Goal: Transaction & Acquisition: Purchase product/service

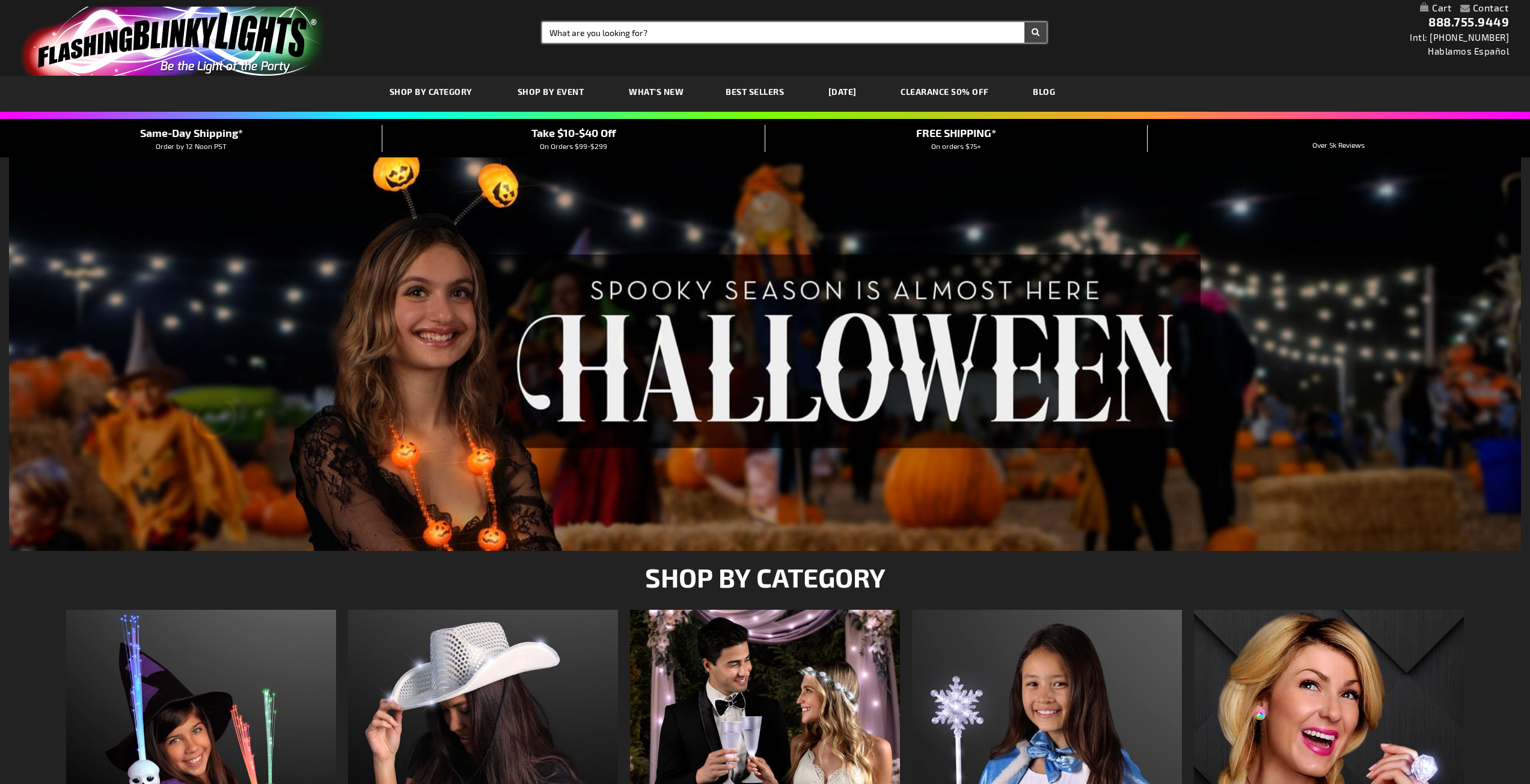
click at [676, 31] on input "Search" at bounding box center [794, 32] width 505 height 20
type input "christmas"
click at [1024, 22] on button "Search" at bounding box center [1035, 32] width 22 height 20
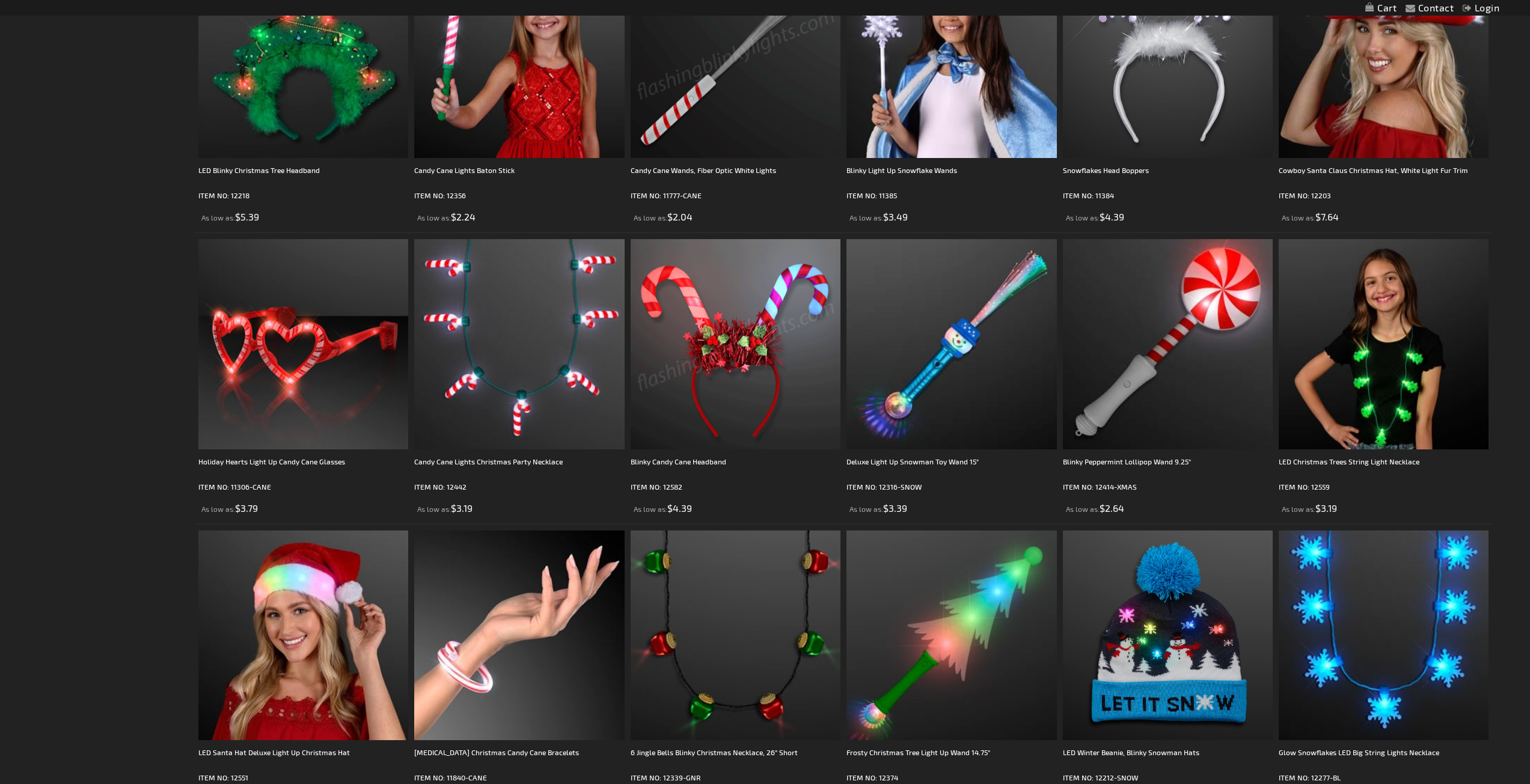
scroll to position [2043, 0]
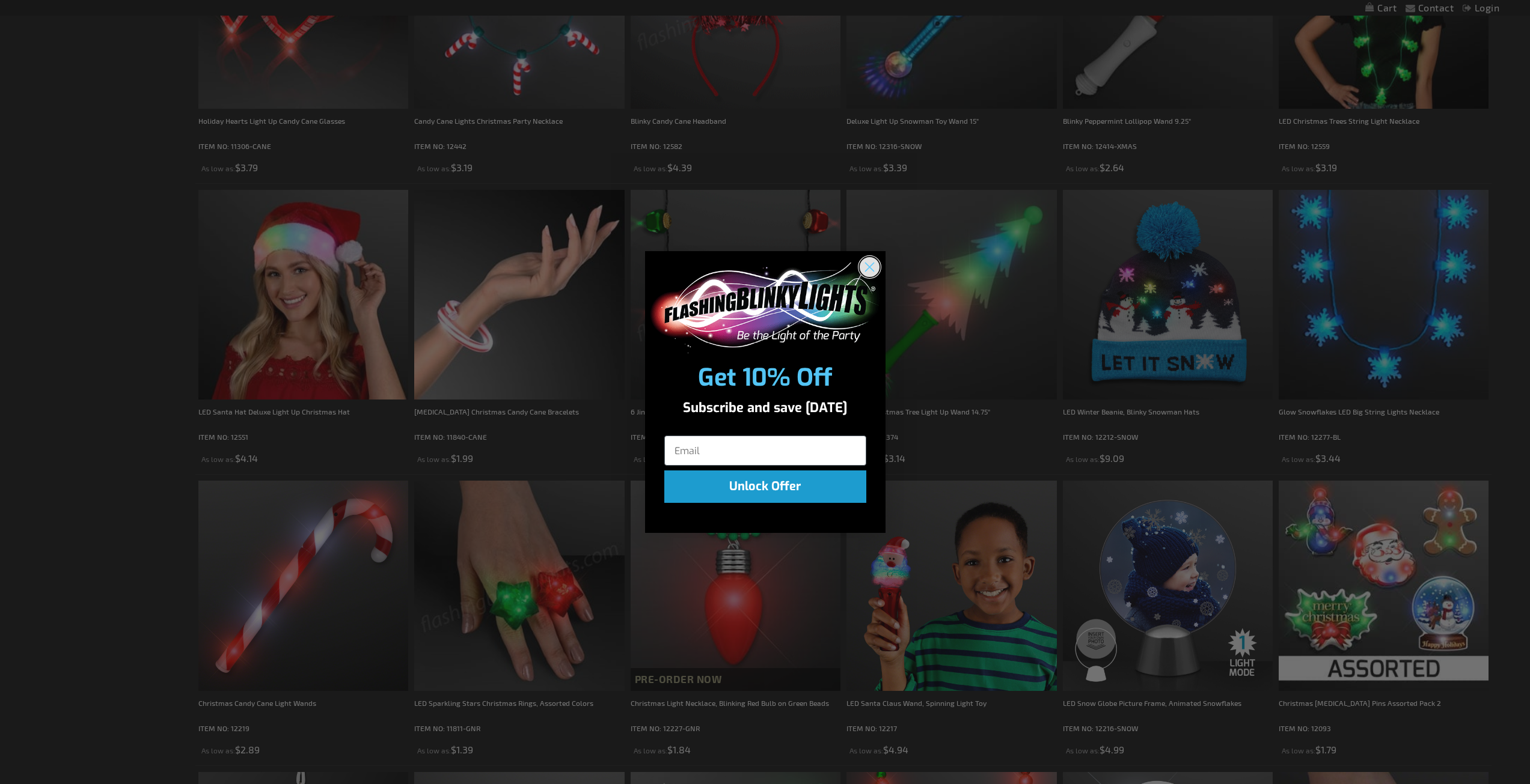
click at [873, 271] on icon "Close dialog" at bounding box center [869, 267] width 9 height 9
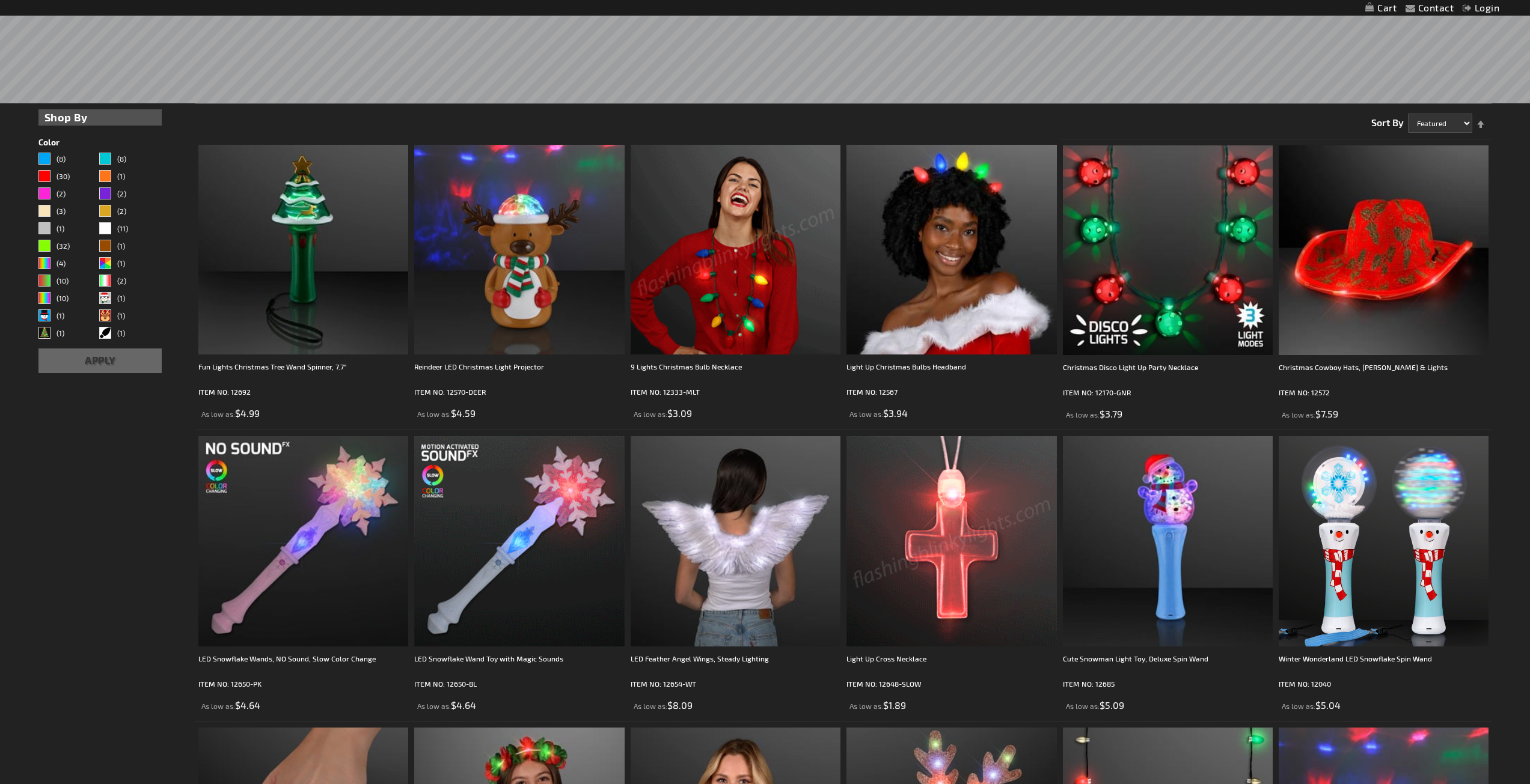
scroll to position [0, 0]
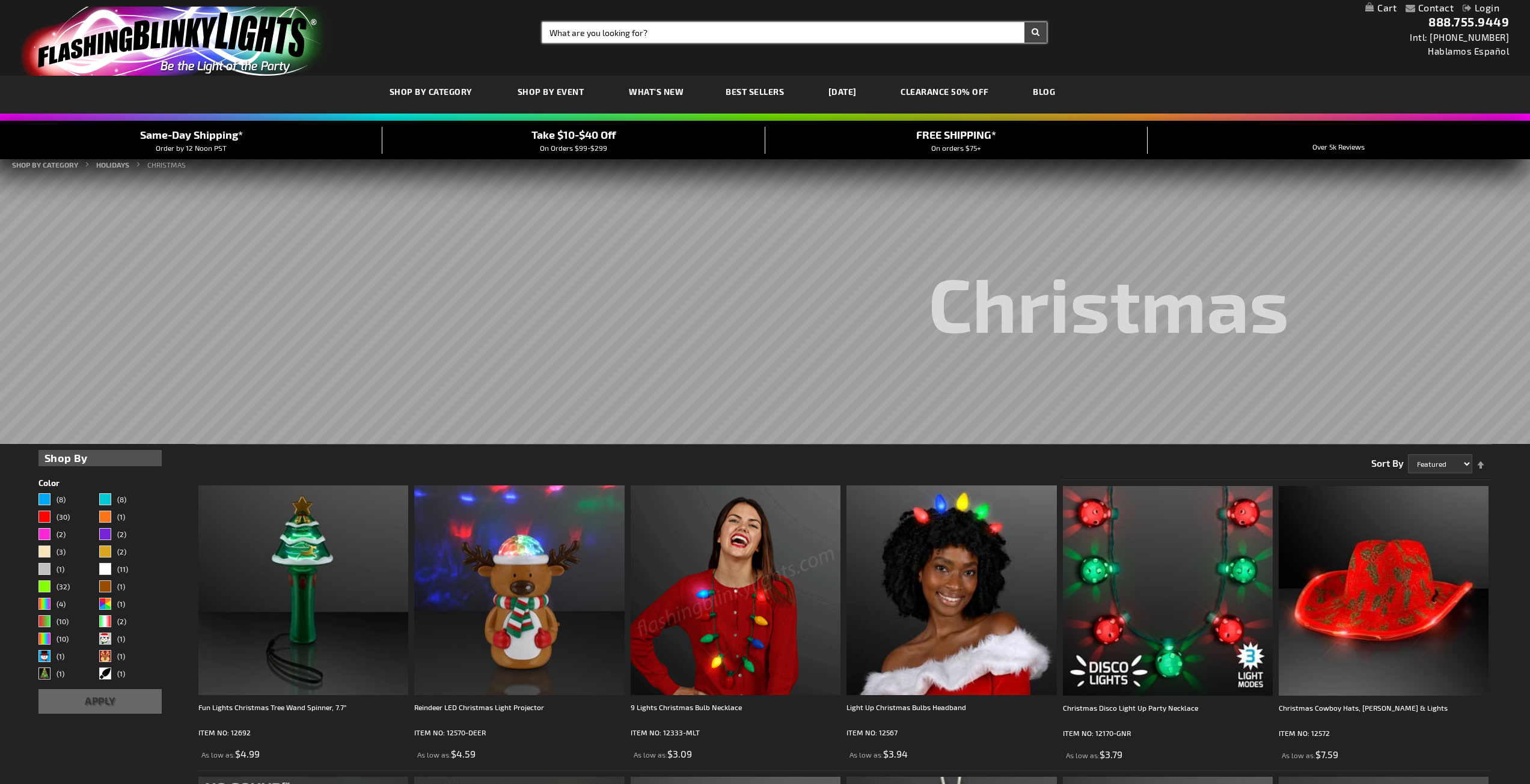
click at [785, 34] on input "Search" at bounding box center [794, 32] width 505 height 20
type input "christmas pins"
click at [1024, 22] on button "Search" at bounding box center [1035, 32] width 22 height 20
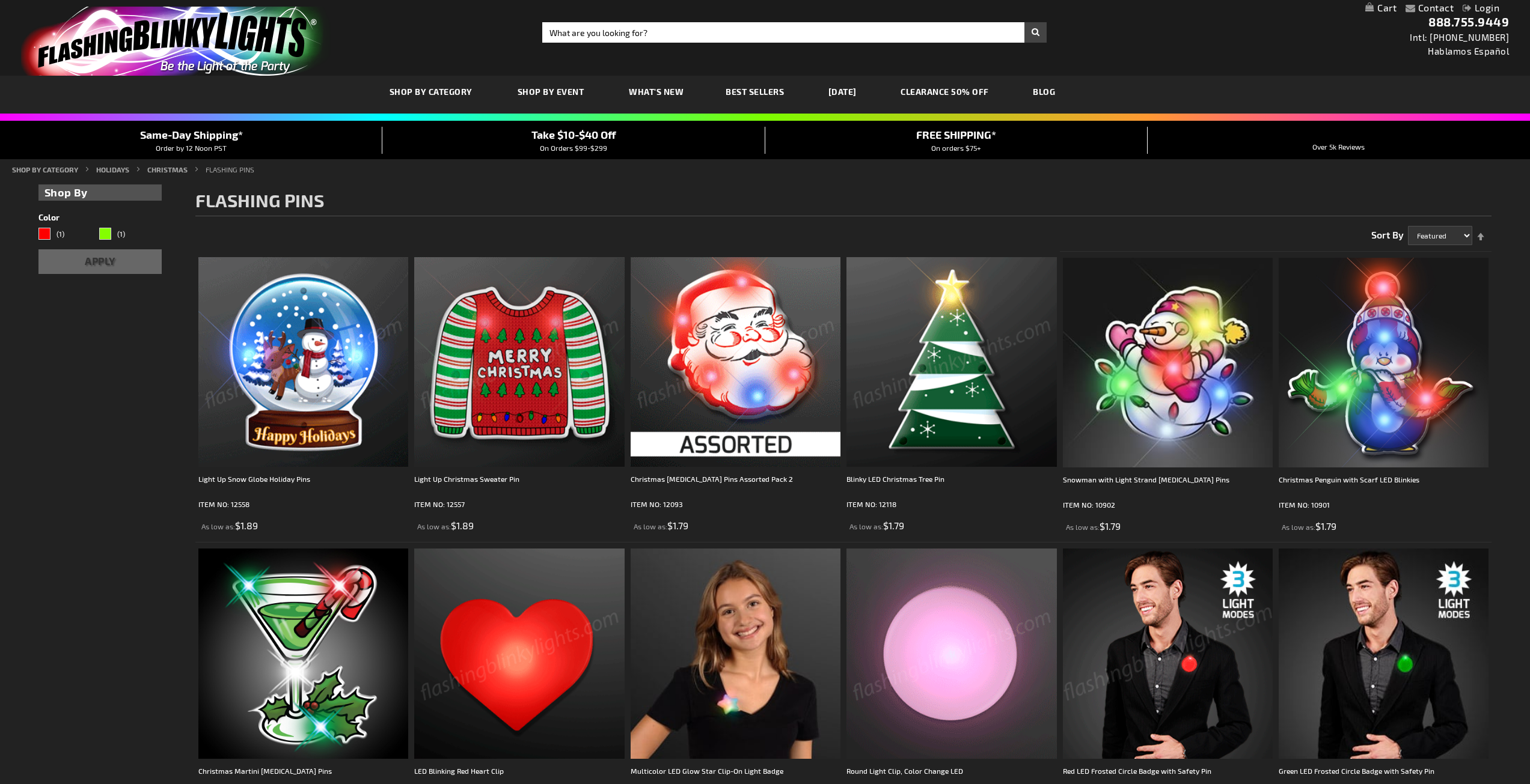
click at [779, 377] on img at bounding box center [736, 362] width 210 height 210
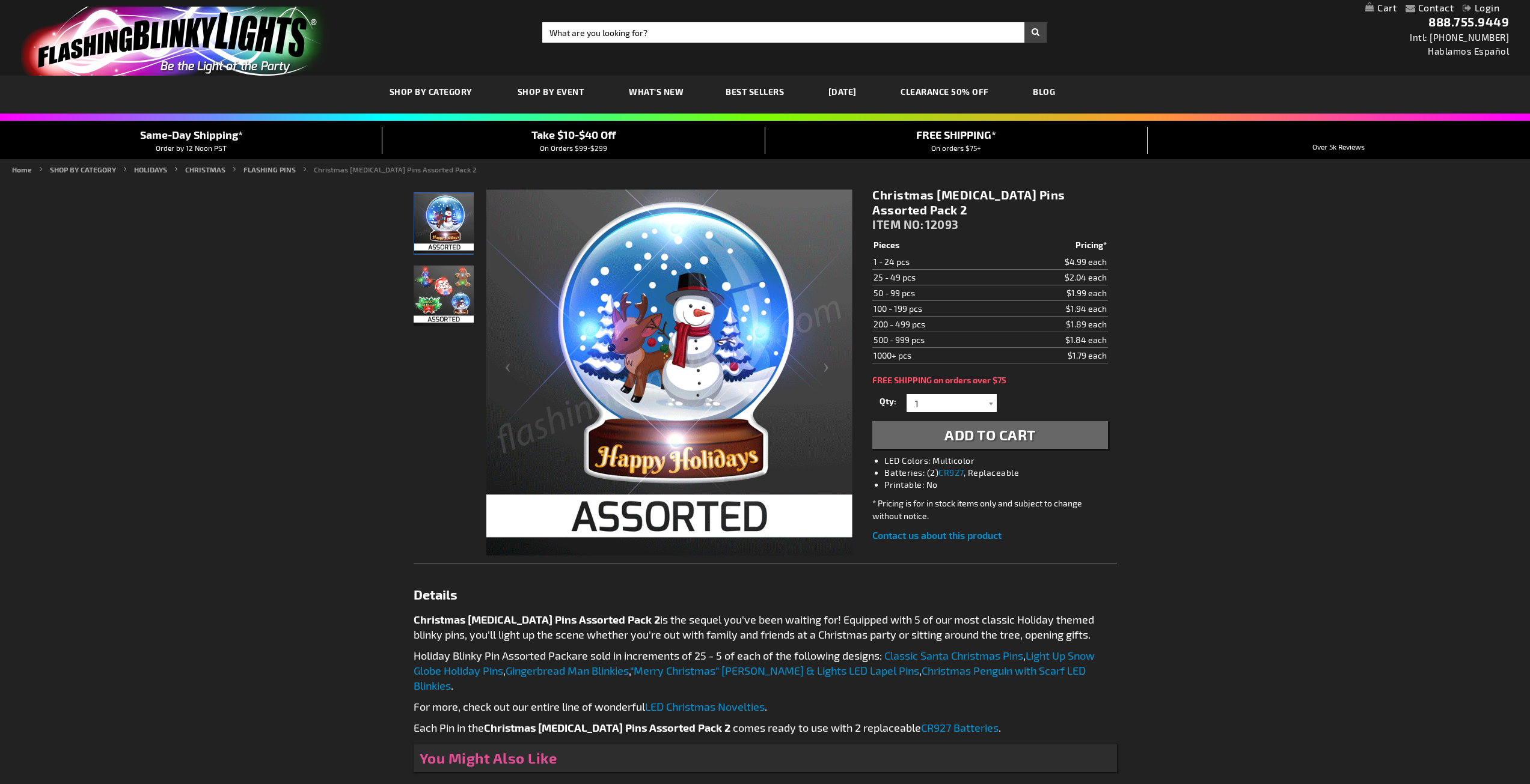
click at [429, 286] on img "Christmas LED Light Up Assorted 2 Pack Pins" at bounding box center [443, 295] width 60 height 60
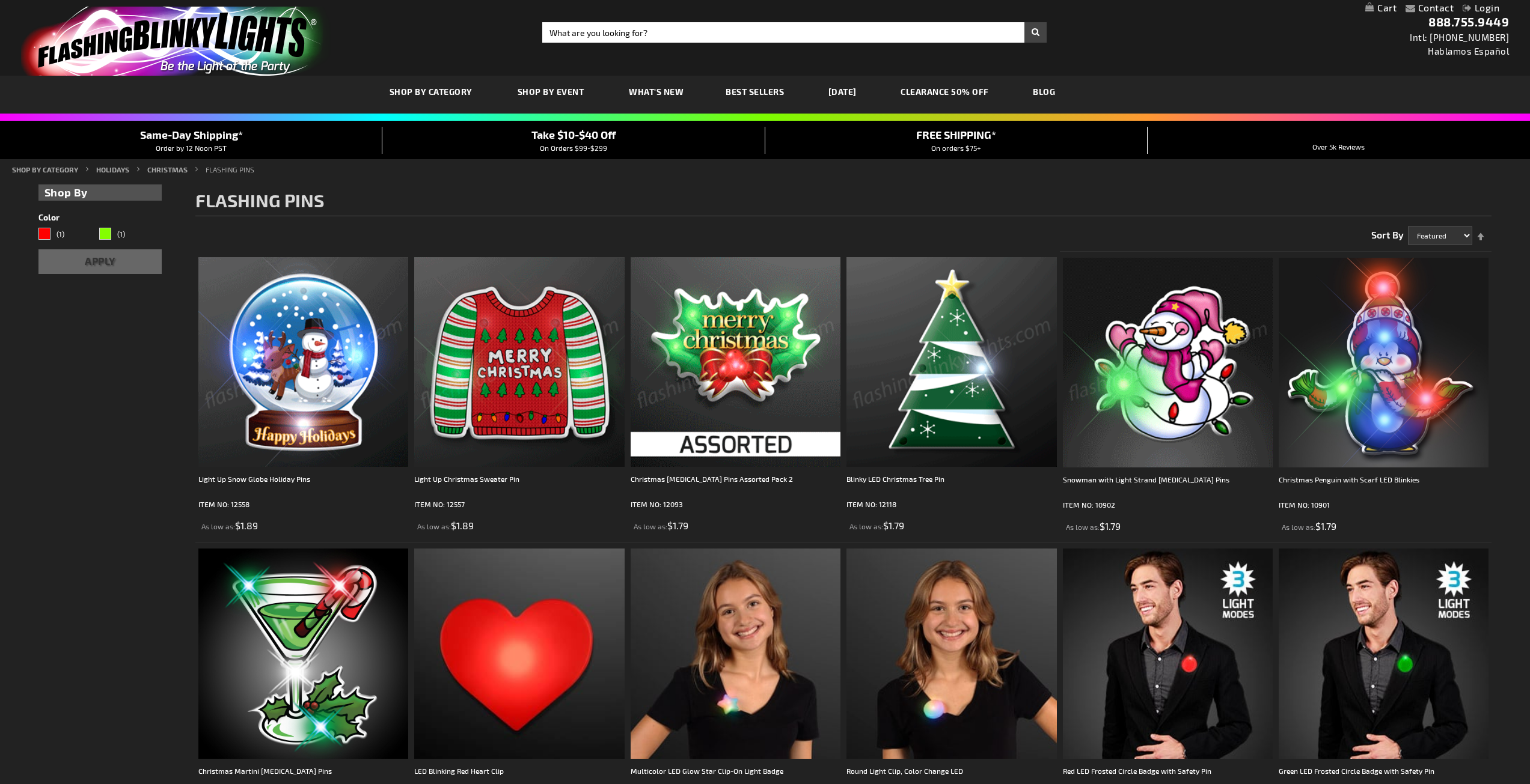
scroll to position [341, 0]
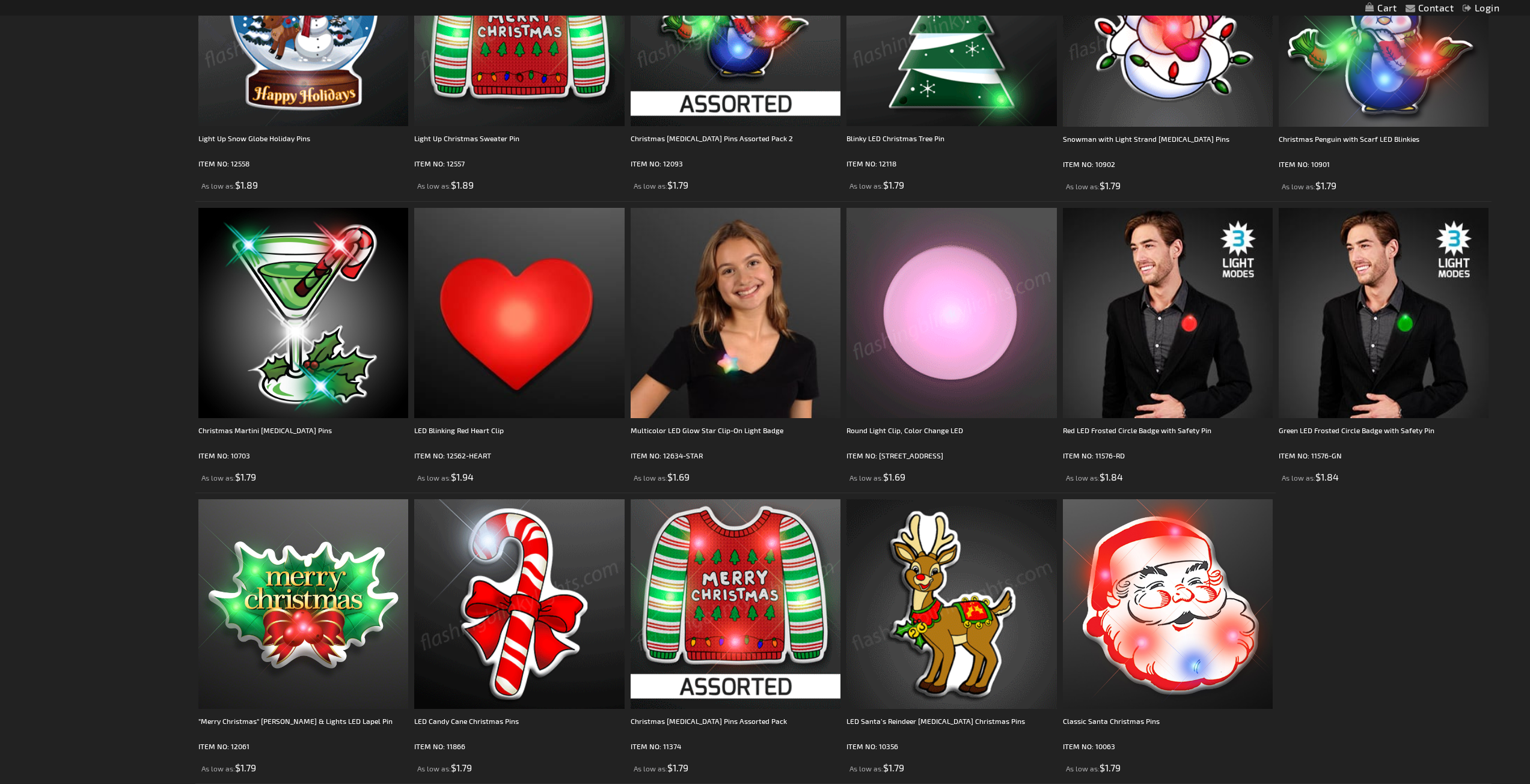
click at [753, 596] on img at bounding box center [736, 604] width 210 height 210
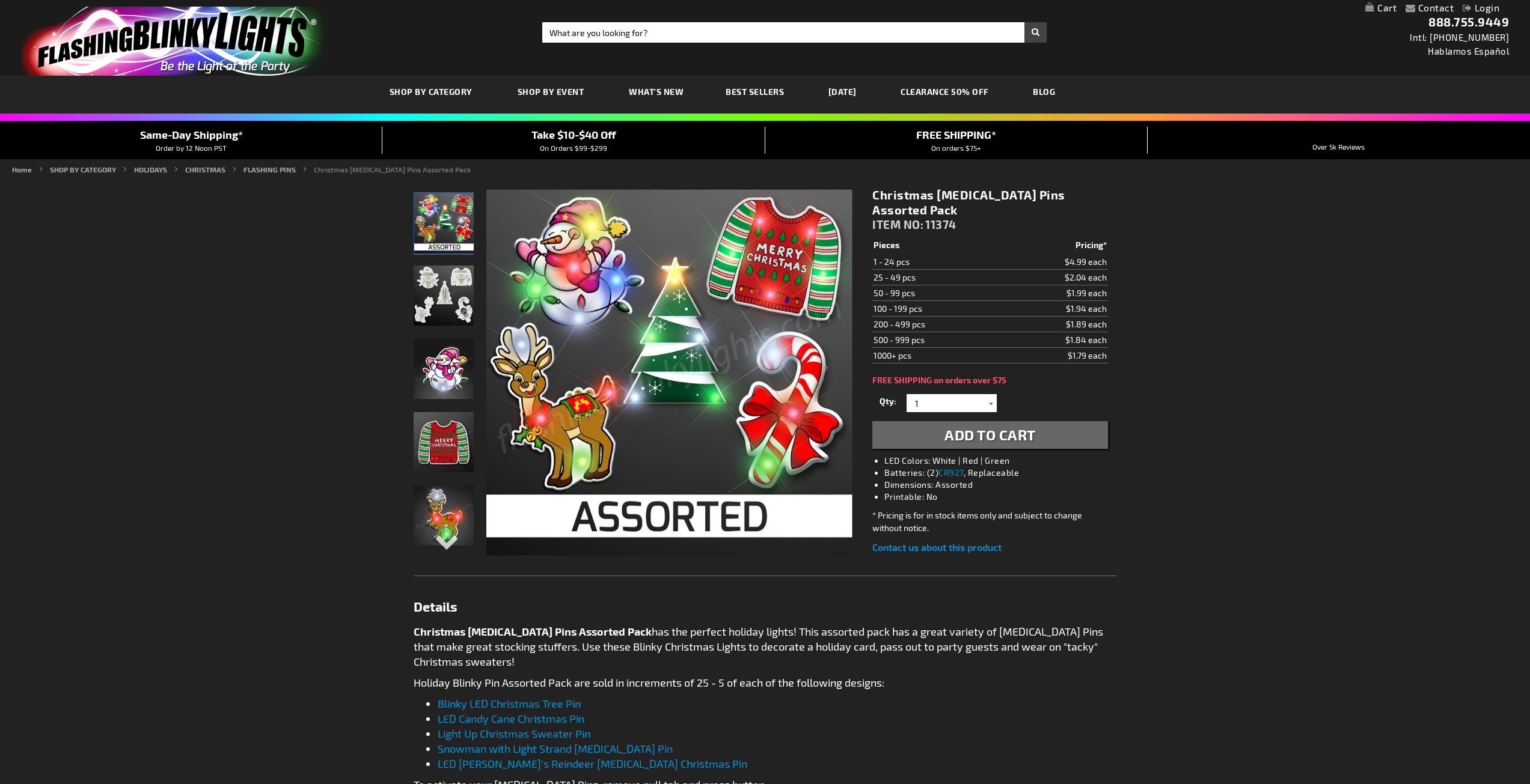
click at [989, 394] on div at bounding box center [991, 403] width 12 height 18
type input "50"
click at [983, 412] on p "50" at bounding box center [952, 421] width 90 height 18
click at [1031, 426] on span "Add to Cart" at bounding box center [990, 434] width 92 height 17
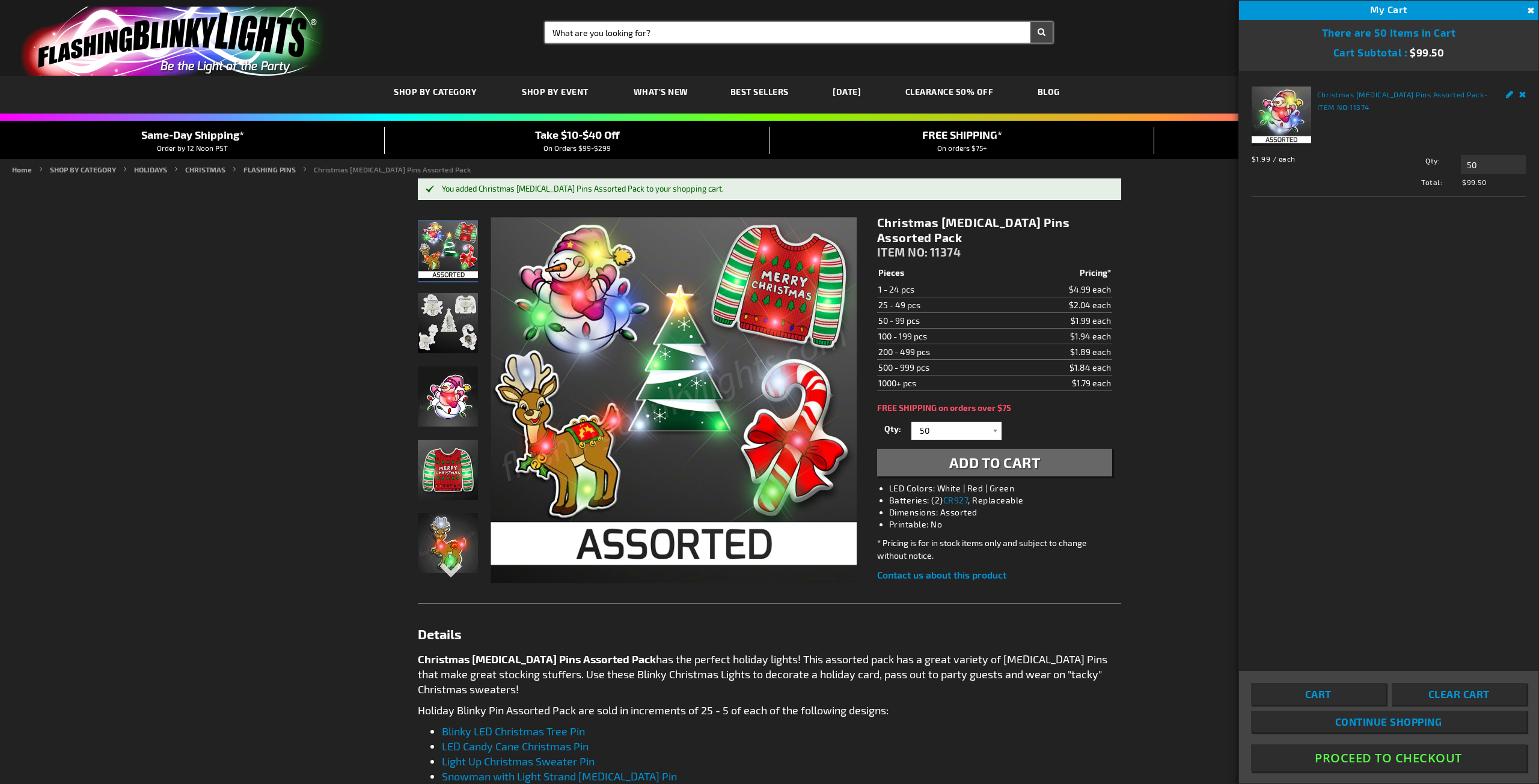
click at [592, 27] on input "Search" at bounding box center [799, 32] width 507 height 20
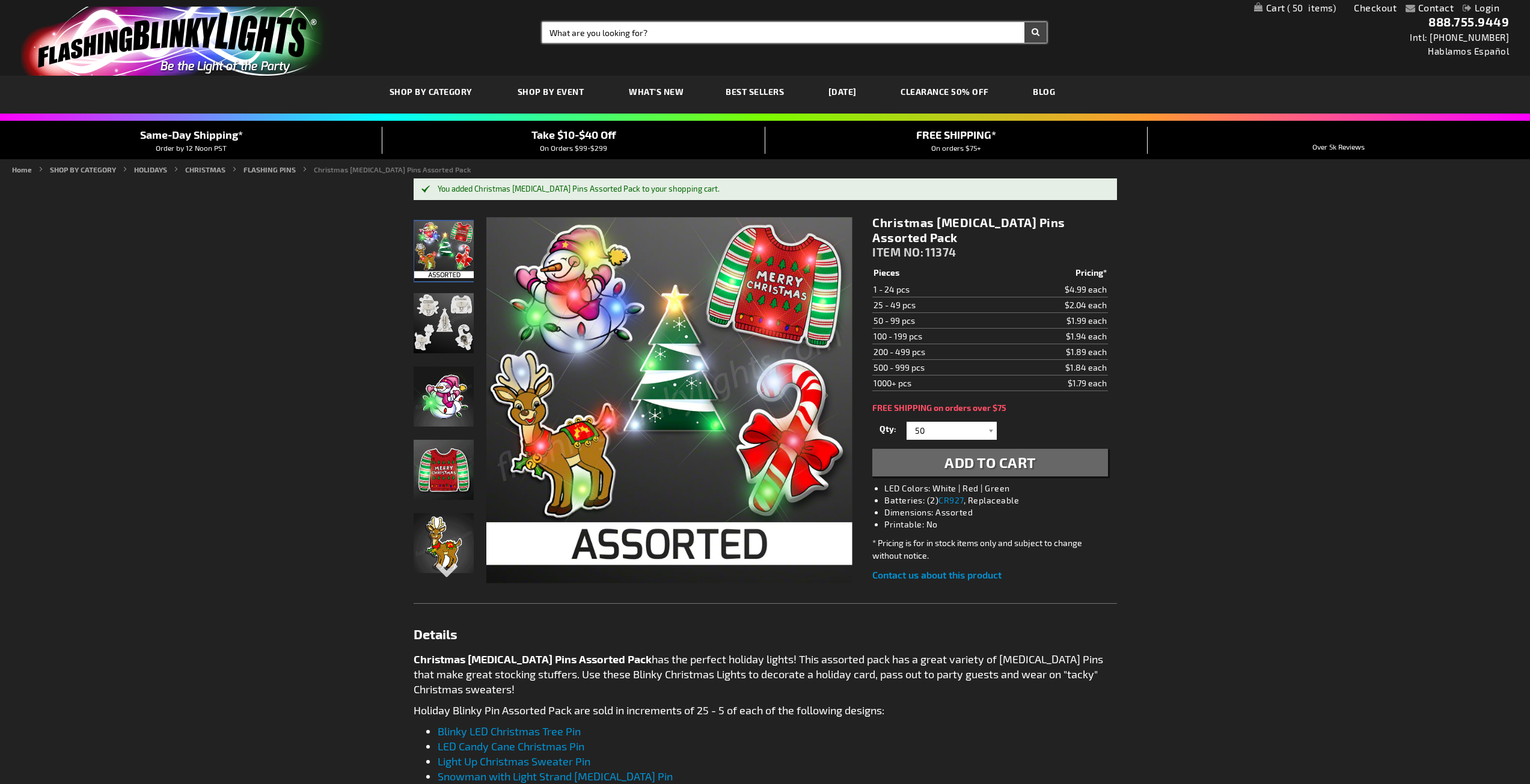
click at [591, 32] on input "Search" at bounding box center [794, 32] width 505 height 20
type input "c"
type input "leis"
click at [1024, 22] on button "Search" at bounding box center [1035, 32] width 22 height 20
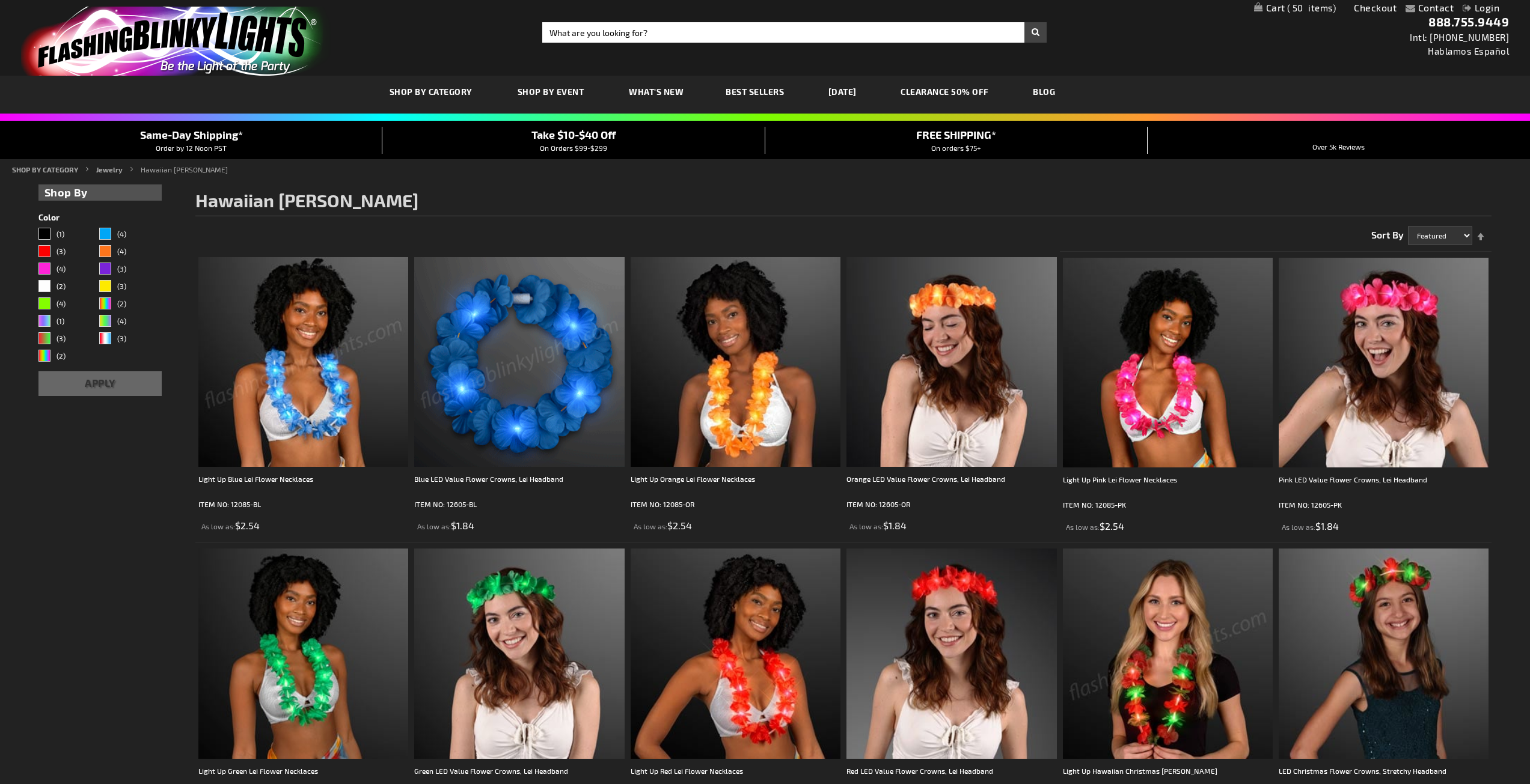
scroll to position [341, 0]
